Goal: Navigation & Orientation: Go to known website

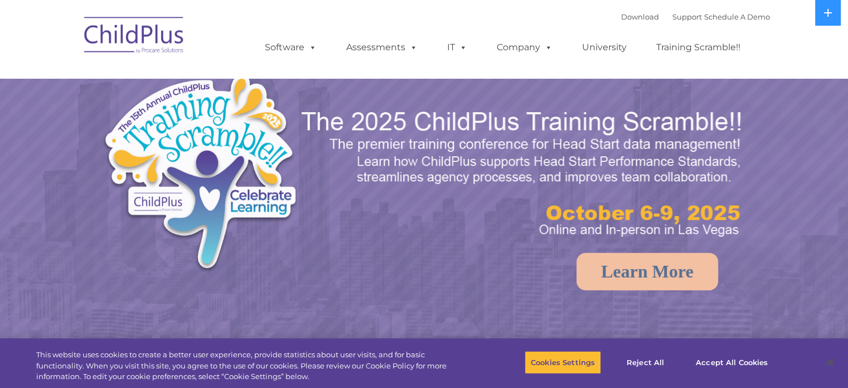
select select "MEDIUM"
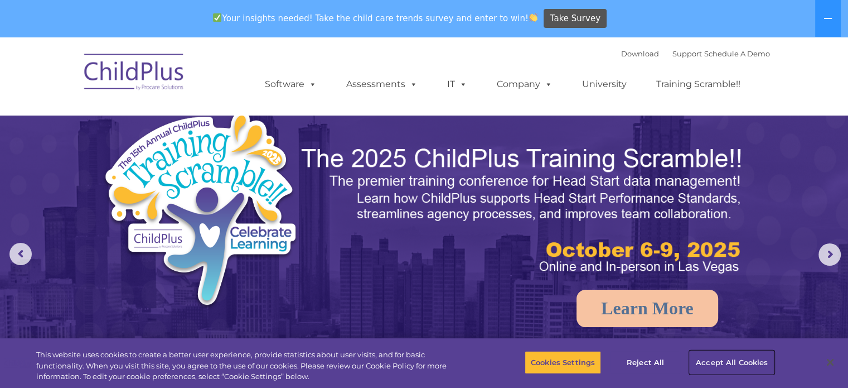
click at [718, 362] on button "Accept All Cookies" at bounding box center [732, 361] width 84 height 23
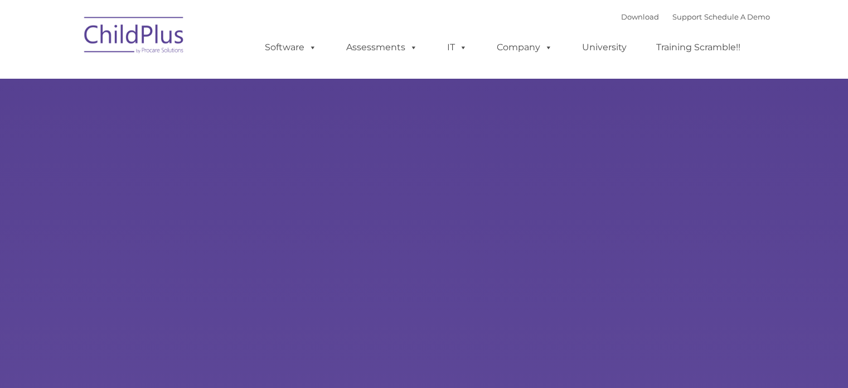
type input ""
select select "MEDIUM"
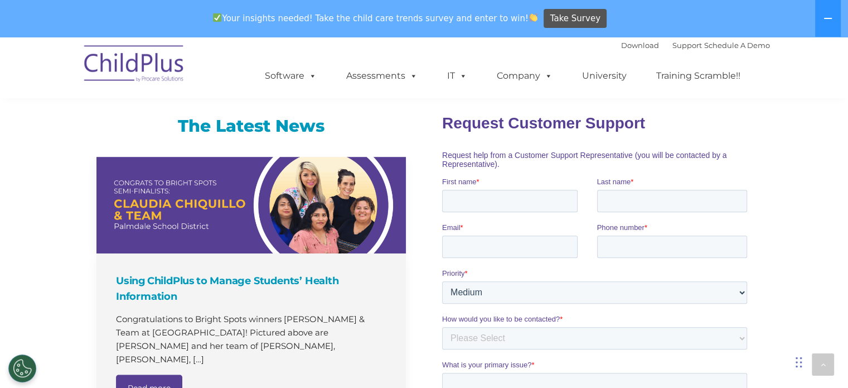
scroll to position [1297, 0]
